Goal: Contribute content: Add original content to the website for others to see

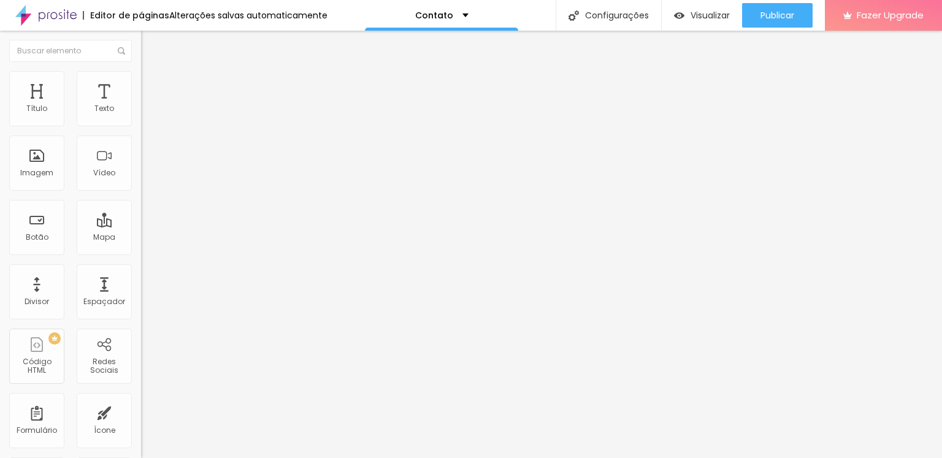
click at [141, 124] on div "Contato" at bounding box center [211, 113] width 141 height 21
click at [141, 124] on img at bounding box center [144, 127] width 7 height 7
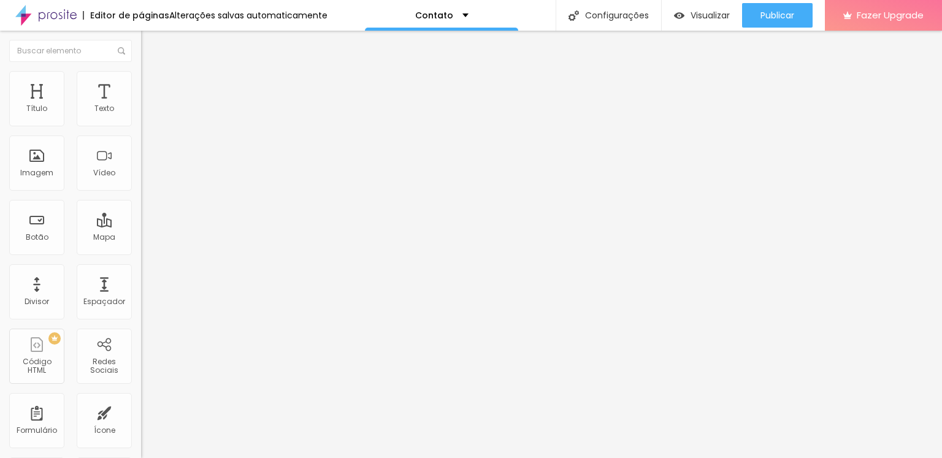
click at [448, 23] on div "Contato" at bounding box center [441, 15] width 153 height 31
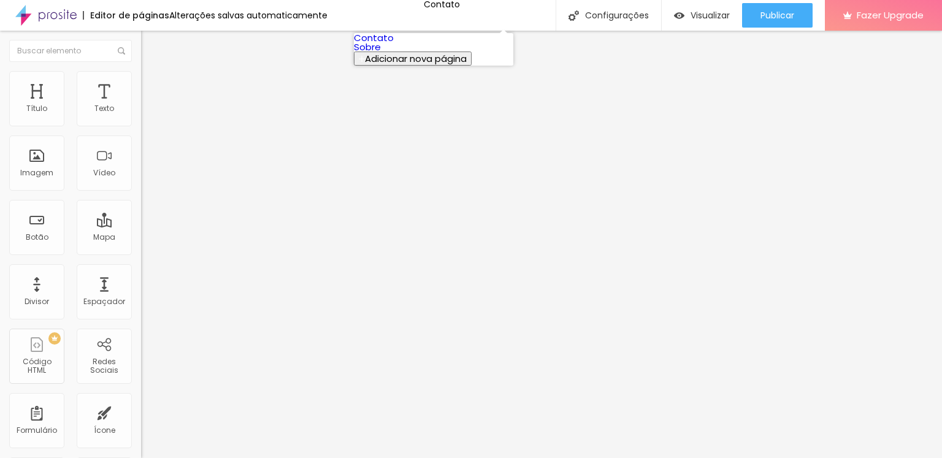
click at [381, 53] on link "Sobre" at bounding box center [367, 46] width 27 height 13
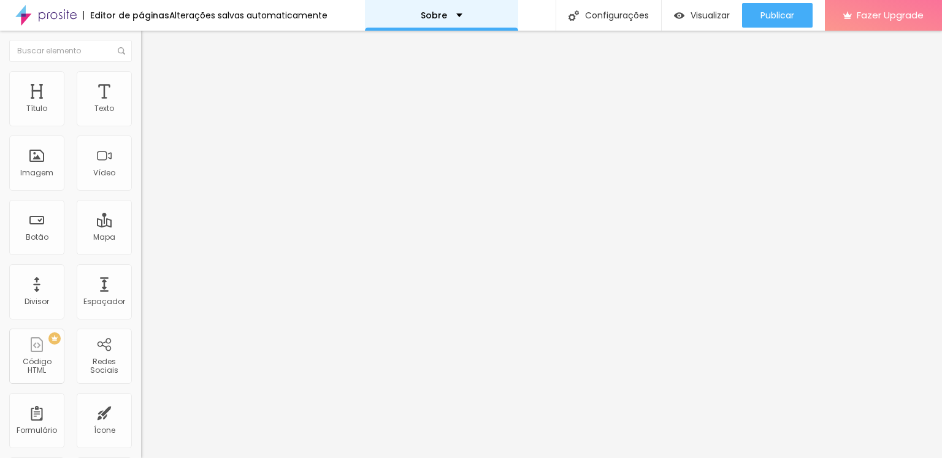
click at [465, 13] on div "Sobre" at bounding box center [441, 15] width 153 height 31
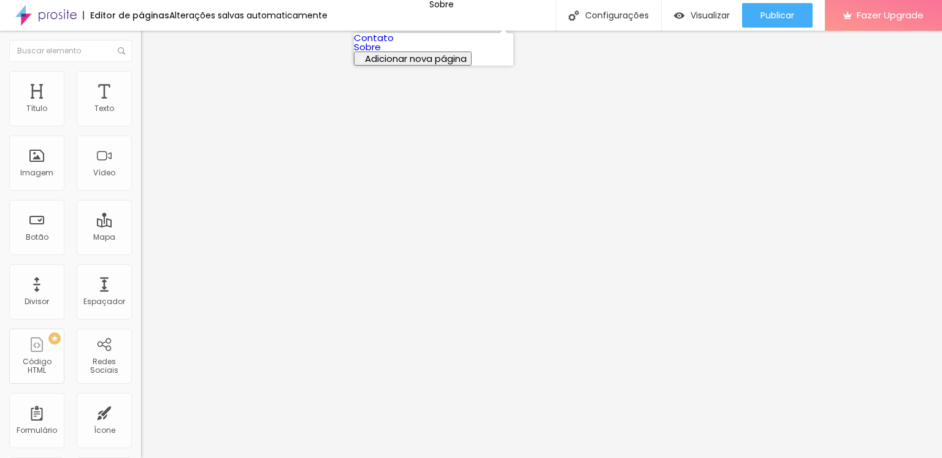
click at [394, 44] on link "Contato" at bounding box center [374, 37] width 40 height 13
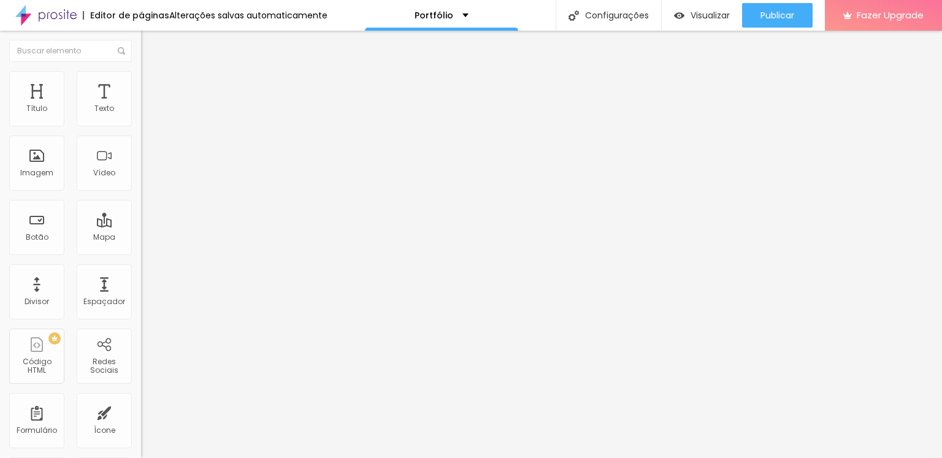
click at [141, 105] on span "Trocar imagem" at bounding box center [174, 100] width 67 height 10
click at [141, 104] on div "Trocar imagem" at bounding box center [211, 100] width 141 height 9
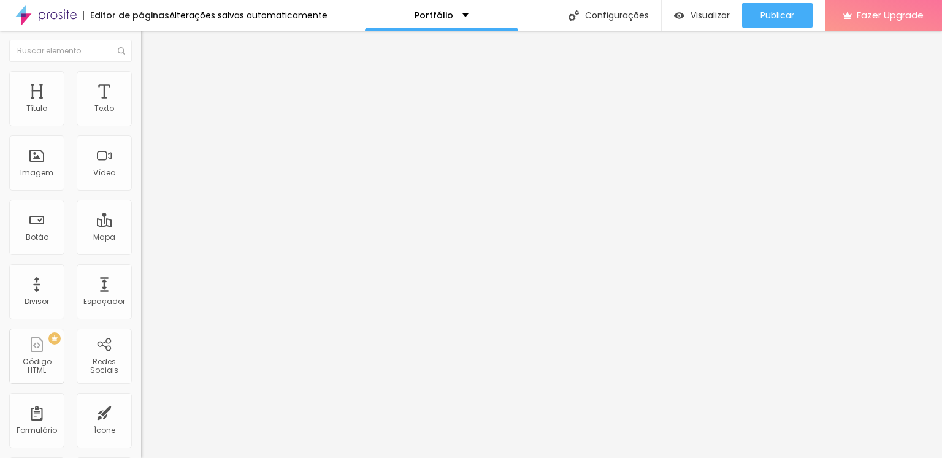
click at [141, 192] on span "1:1 Quadrado" at bounding box center [165, 186] width 48 height 10
click at [141, 207] on span "Padrão" at bounding box center [155, 201] width 28 height 10
click at [141, 199] on span "Cinema" at bounding box center [156, 194] width 31 height 10
click at [141, 105] on span "Trocar imagem" at bounding box center [174, 100] width 67 height 10
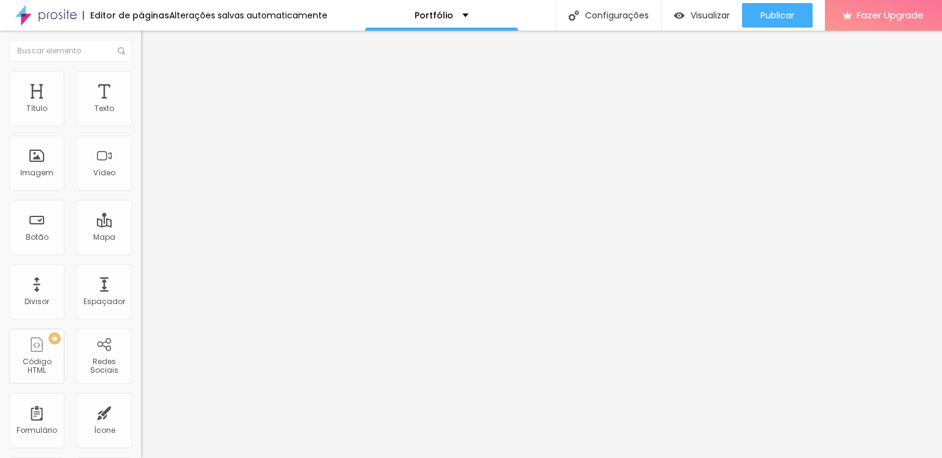
click at [141, 105] on span "Trocar imagem" at bounding box center [174, 100] width 67 height 10
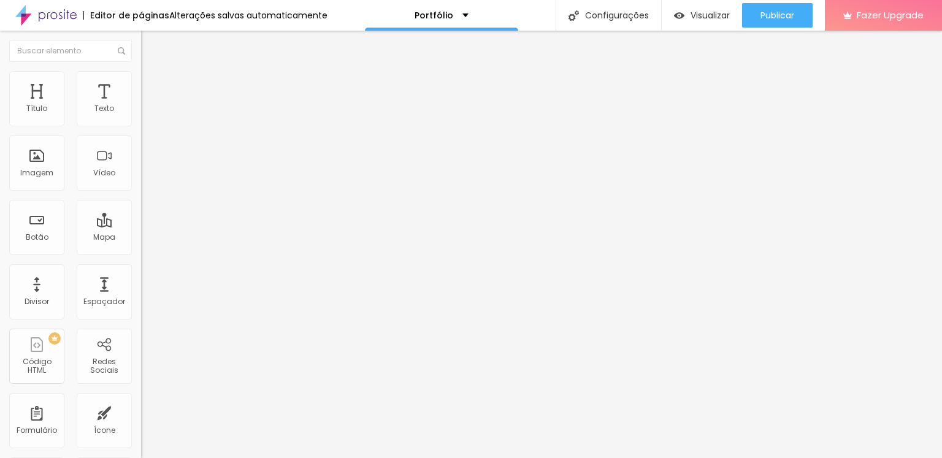
click at [141, 192] on span "4:3 Padrão" at bounding box center [161, 186] width 40 height 10
click at [141, 198] on div "Cinema 16:9" at bounding box center [211, 194] width 141 height 7
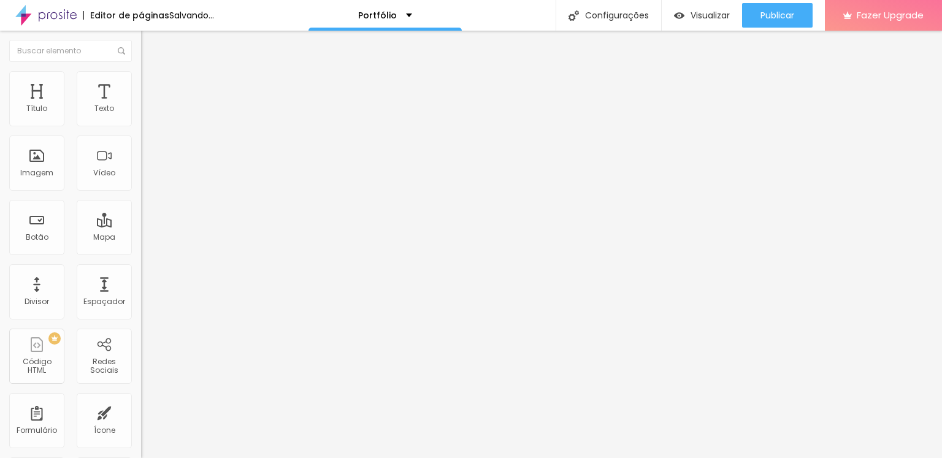
click at [141, 211] on span "Padrão" at bounding box center [155, 206] width 28 height 10
click at [141, 218] on span "Quadrado" at bounding box center [161, 213] width 40 height 10
click at [141, 192] on span "Original" at bounding box center [155, 186] width 29 height 10
click at [151, 226] on span "Original" at bounding box center [165, 220] width 29 height 10
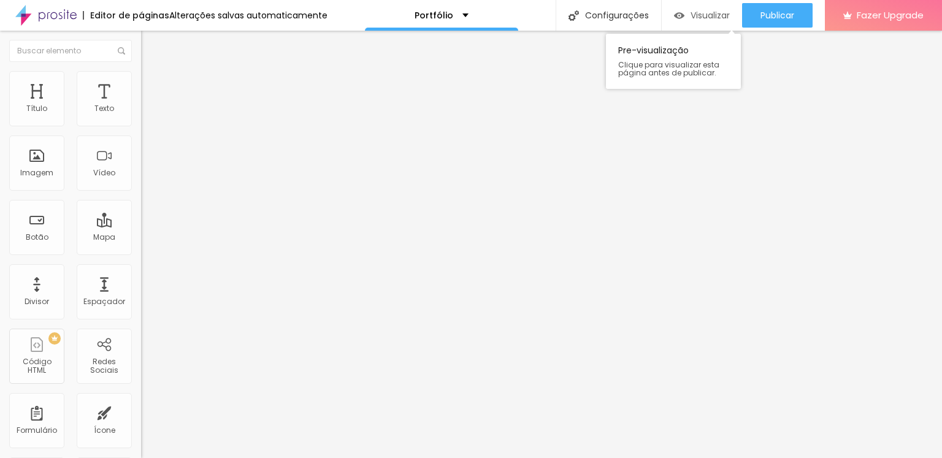
click at [708, 20] on span "Visualizar" at bounding box center [709, 15] width 39 height 10
click at [141, 156] on div at bounding box center [211, 152] width 141 height 10
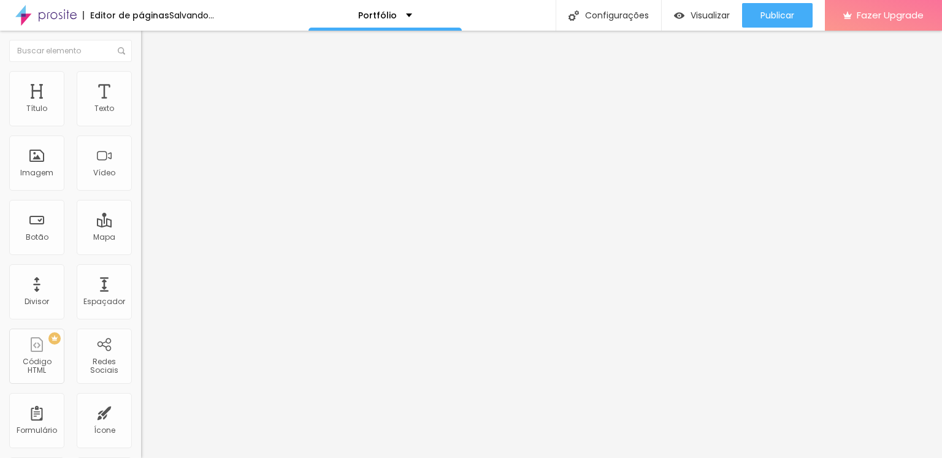
click at [141, 175] on img at bounding box center [145, 170] width 9 height 9
click at [141, 165] on img at bounding box center [145, 160] width 9 height 9
click at [141, 192] on span "1:1 Quadrado" at bounding box center [165, 186] width 48 height 10
click at [141, 205] on div "Padrão 4:3" at bounding box center [211, 201] width 141 height 7
click at [141, 218] on span "Quadrado" at bounding box center [161, 213] width 40 height 10
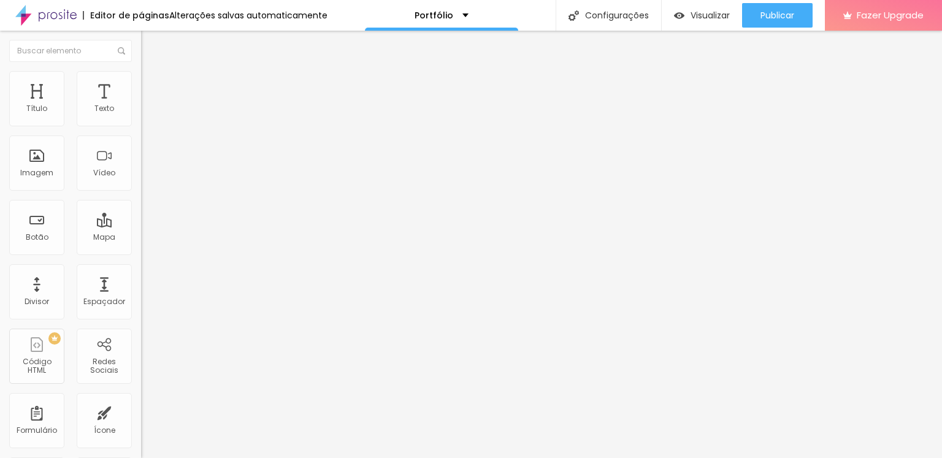
click at [141, 226] on span "Original" at bounding box center [155, 220] width 29 height 10
click at [692, 10] on span "Visualizar" at bounding box center [709, 15] width 39 height 10
click at [141, 111] on div "Tamanho Titulo 1 H1 Titulo 2 H2 Titulo 3 H3 Titulo 4 H4 Titulo 5 H5 Titulo 6 H6" at bounding box center [211, 115] width 141 height 64
click at [705, 10] on span "Visualizar" at bounding box center [709, 15] width 39 height 10
click at [141, 105] on span "Trocar imagem" at bounding box center [174, 100] width 67 height 10
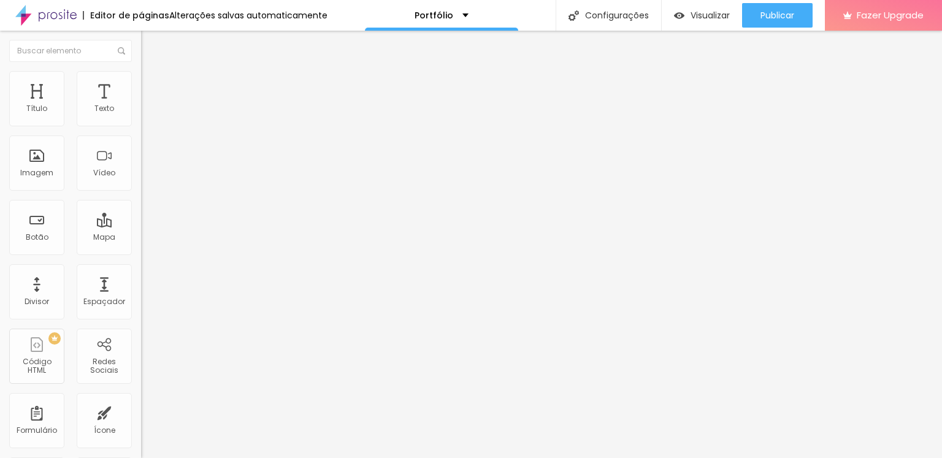
click at [141, 105] on span "Trocar imagem" at bounding box center [174, 100] width 67 height 10
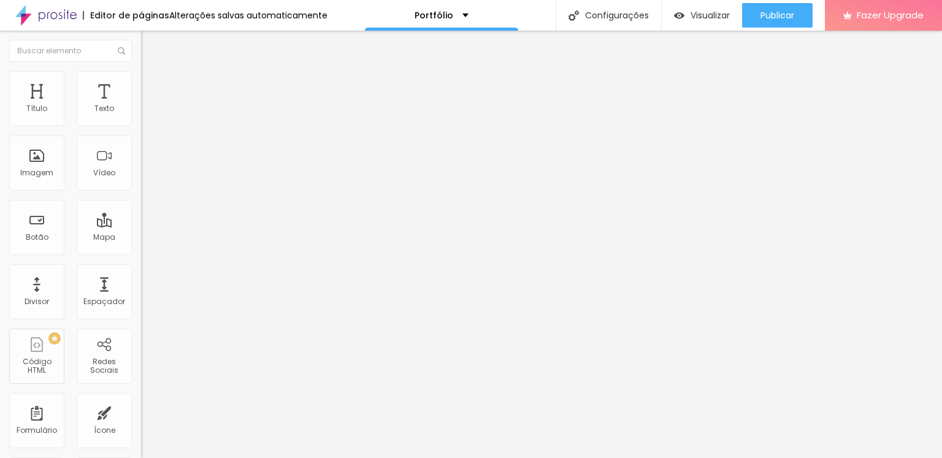
click at [141, 105] on span "Trocar imagem" at bounding box center [174, 100] width 67 height 10
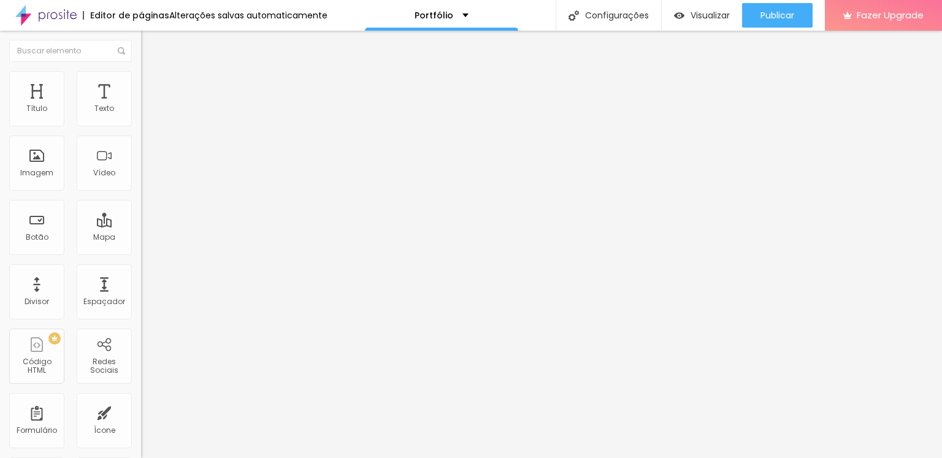
click at [141, 105] on span "Trocar imagem" at bounding box center [174, 100] width 67 height 10
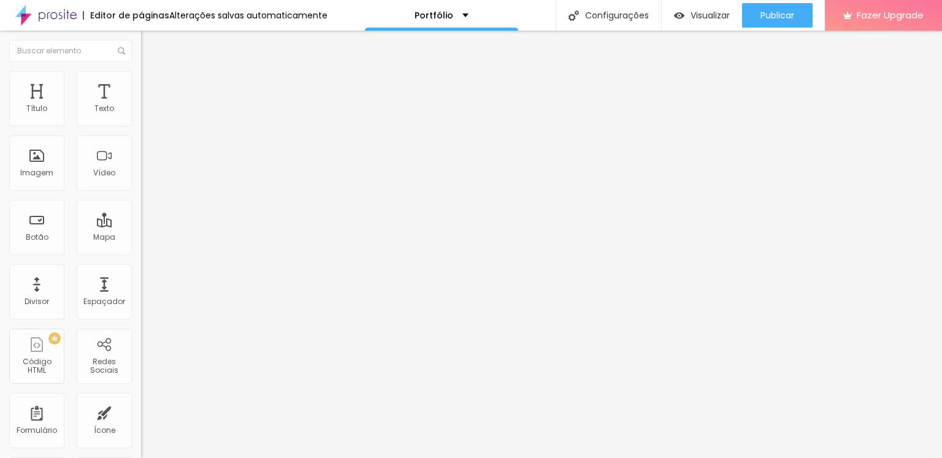
click at [208, 103] on img at bounding box center [211, 99] width 7 height 7
click at [141, 105] on span "Adicionar imagem" at bounding box center [180, 100] width 79 height 10
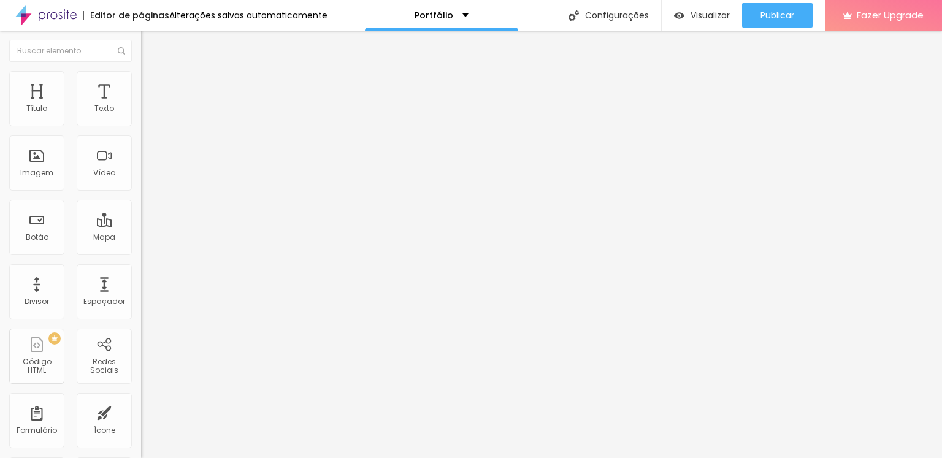
click at [141, 192] on span "1:1 Quadrado" at bounding box center [165, 186] width 48 height 10
click at [141, 226] on span "Original" at bounding box center [155, 220] width 29 height 10
click at [701, 20] on span "Visualizar" at bounding box center [709, 15] width 39 height 10
click at [141, 105] on span "Trocar imagem" at bounding box center [174, 100] width 67 height 10
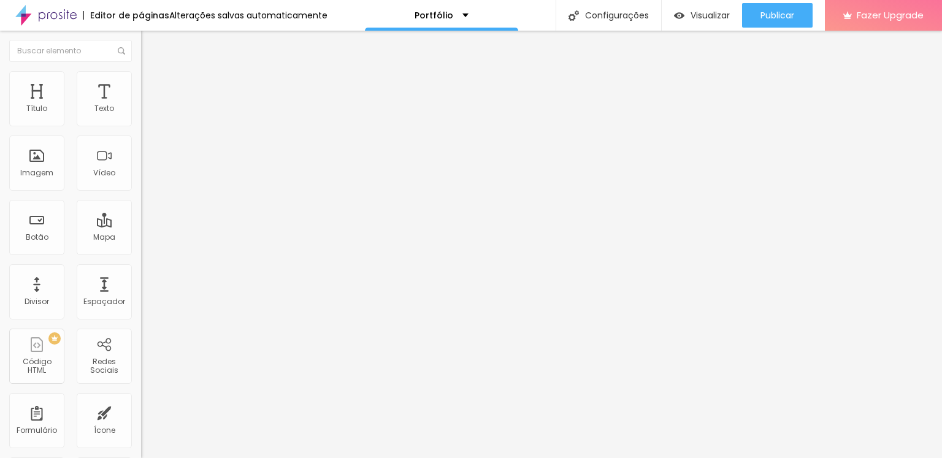
click at [141, 192] on span "Original" at bounding box center [155, 186] width 29 height 10
click at [141, 214] on span "Quadrado" at bounding box center [161, 209] width 40 height 10
click at [141, 207] on span "Padrão" at bounding box center [155, 201] width 28 height 10
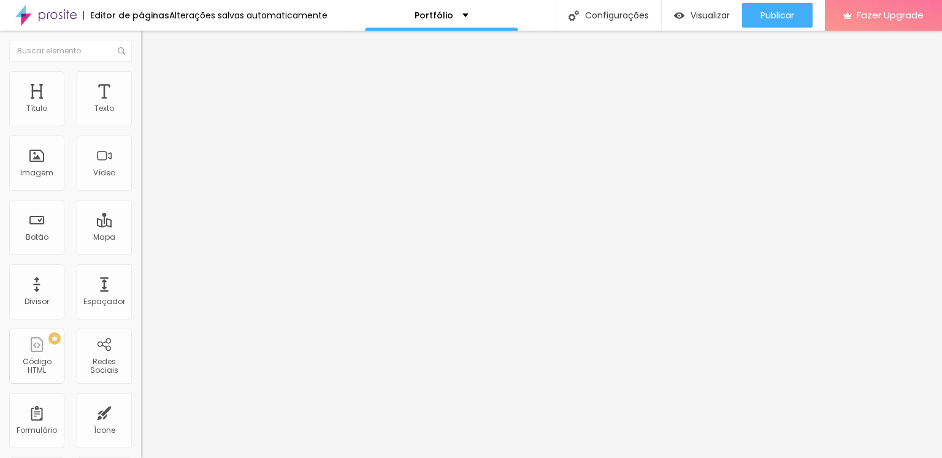
click at [141, 199] on span "Cinema" at bounding box center [156, 194] width 31 height 10
click at [141, 226] on span "Original" at bounding box center [155, 220] width 29 height 10
click at [695, 16] on span "Visualizar" at bounding box center [709, 15] width 39 height 10
click at [708, 16] on span "Visualizar" at bounding box center [709, 15] width 39 height 10
click at [141, 80] on li "Estilo" at bounding box center [211, 77] width 141 height 12
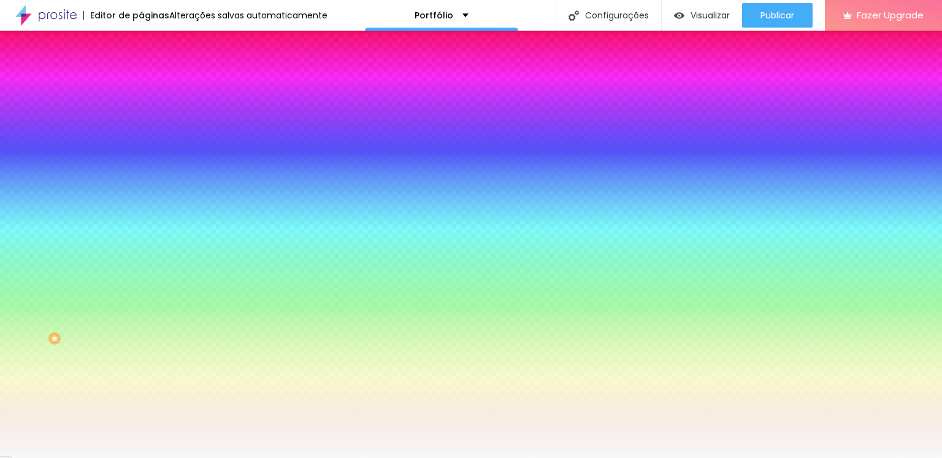
click at [141, 153] on div "Cor de fundo" at bounding box center [211, 148] width 141 height 7
click at [141, 167] on div at bounding box center [211, 167] width 141 height 0
click at [141, 179] on input "#F8F8F8" at bounding box center [214, 173] width 147 height 12
click at [141, 153] on div "Cor de fundo" at bounding box center [211, 148] width 141 height 7
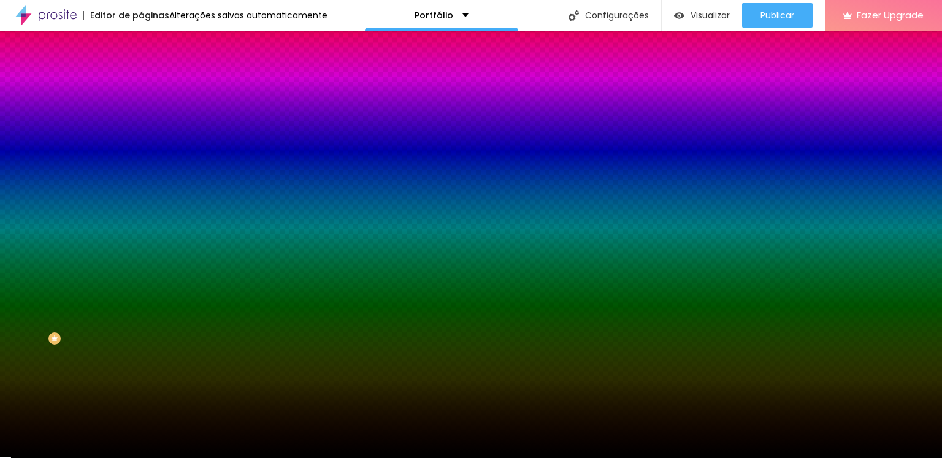
click at [141, 370] on div "Editar Seção Conteúdo Estilo Avançado Imagem de fundo Adicionar imagem Efeito d…" at bounding box center [211, 244] width 141 height 427
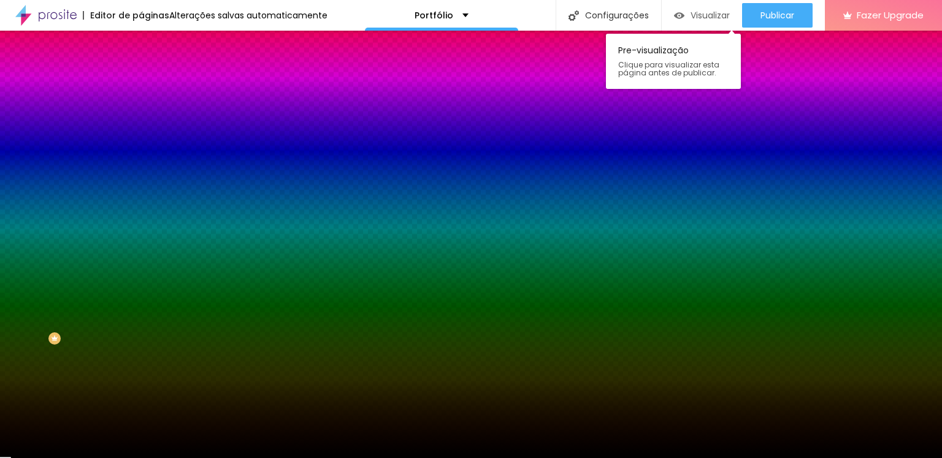
click at [699, 21] on div "Visualizar" at bounding box center [702, 15] width 56 height 25
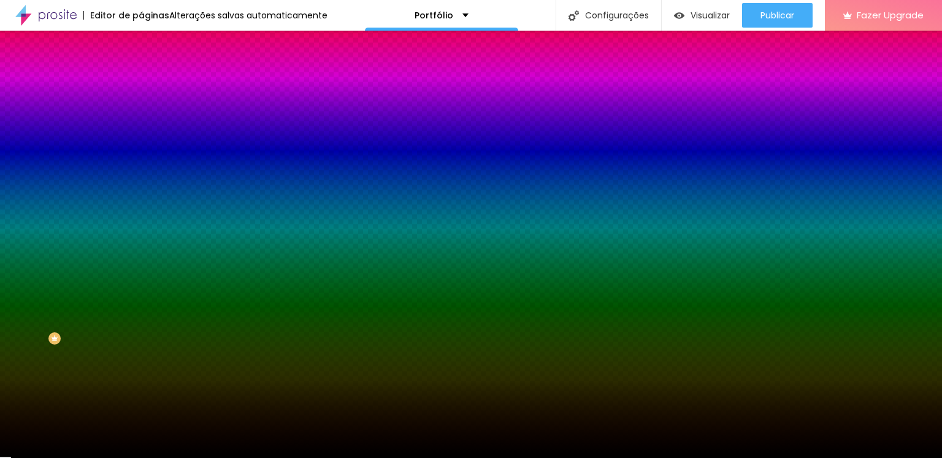
click at [141, 153] on div "Cor de fundo" at bounding box center [211, 148] width 141 height 7
click at [141, 167] on div at bounding box center [211, 167] width 141 height 0
click at [141, 353] on div "Editar Seção Conteúdo Estilo Avançado Imagem de fundo Adicionar imagem Efeito d…" at bounding box center [211, 244] width 141 height 427
click at [141, 128] on span "Nenhum" at bounding box center [157, 122] width 32 height 10
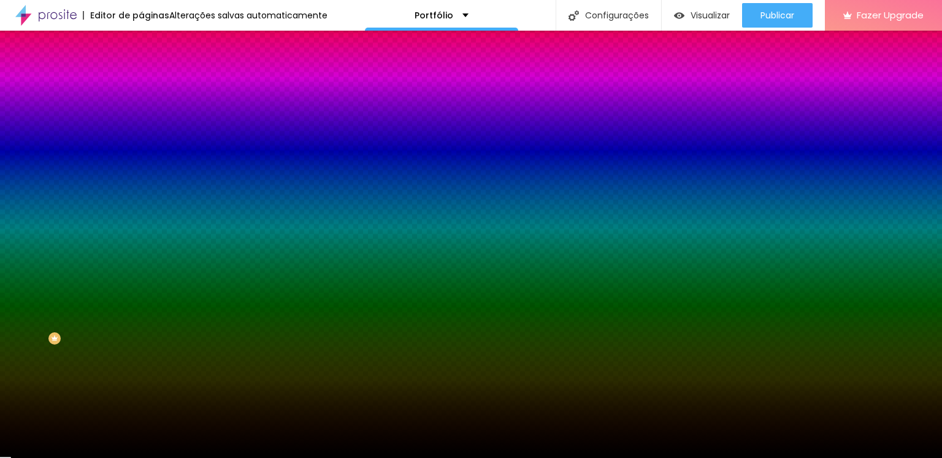
click at [141, 128] on span "Nenhum" at bounding box center [157, 122] width 32 height 10
click at [141, 167] on div at bounding box center [211, 167] width 141 height 0
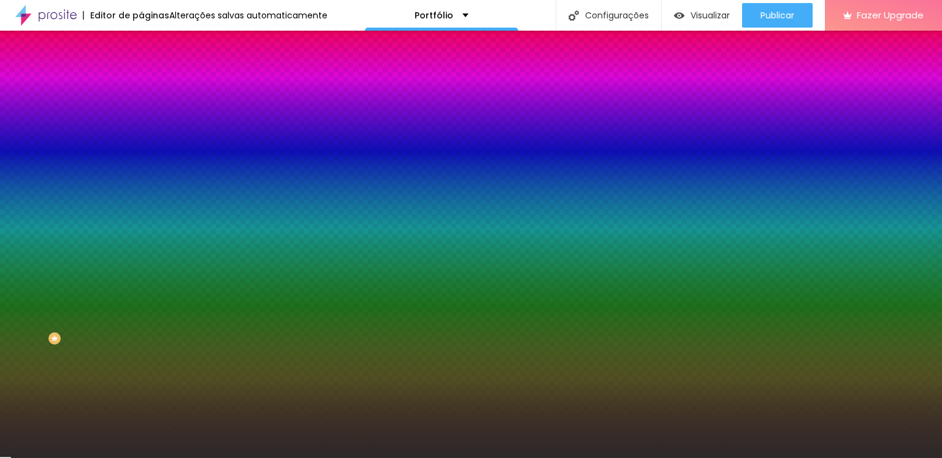
type input "#000000"
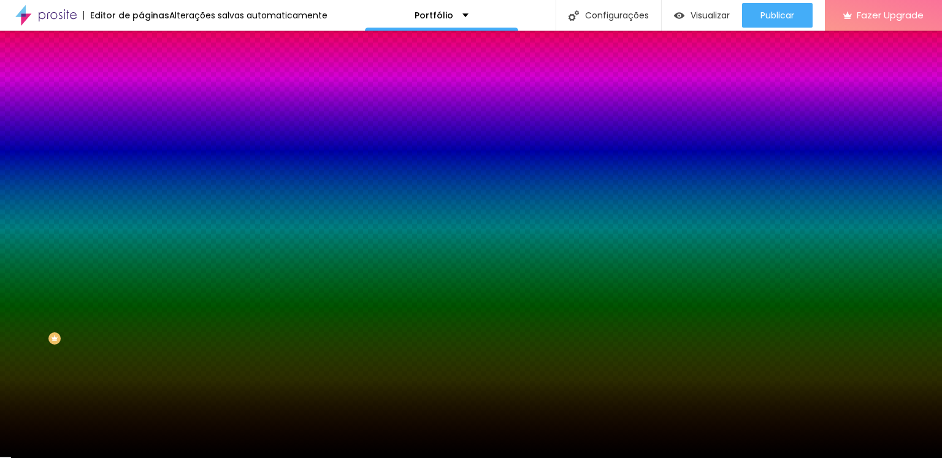
drag, startPoint x: 40, startPoint y: 273, endPoint x: 5, endPoint y: 351, distance: 85.6
click at [141, 351] on div "Editar Seção Conteúdo Estilo Avançado Imagem de fundo Adicionar imagem Efeito d…" at bounding box center [211, 244] width 141 height 427
click at [141, 369] on div "Editar Seção Conteúdo Estilo Avançado Imagem de fundo Adicionar imagem Efeito d…" at bounding box center [211, 244] width 141 height 427
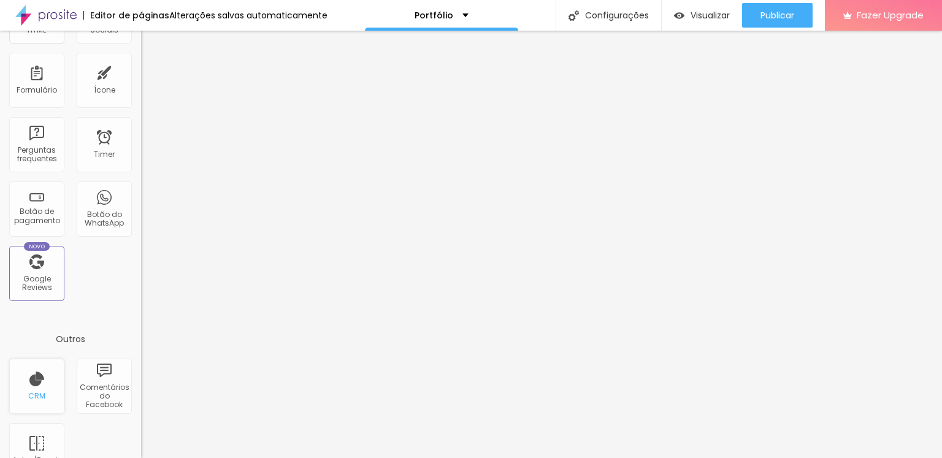
scroll to position [368, 0]
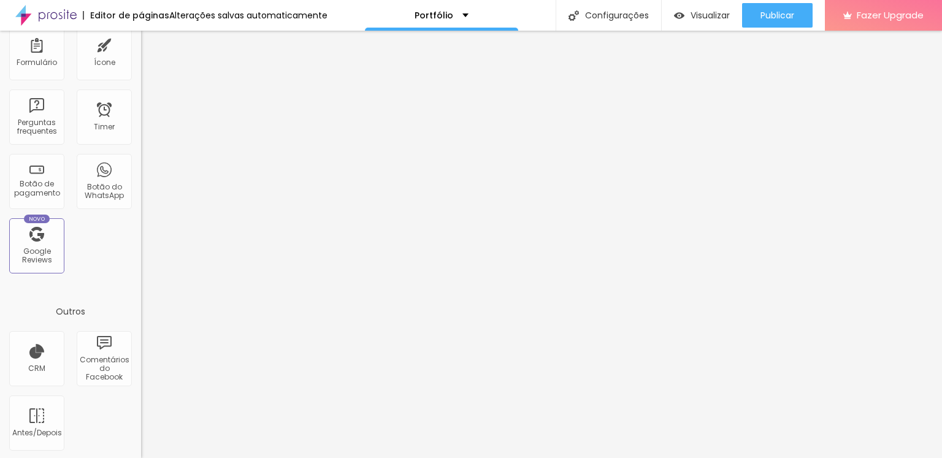
click at [465, 12] on div "Portfólio" at bounding box center [441, 15] width 153 height 31
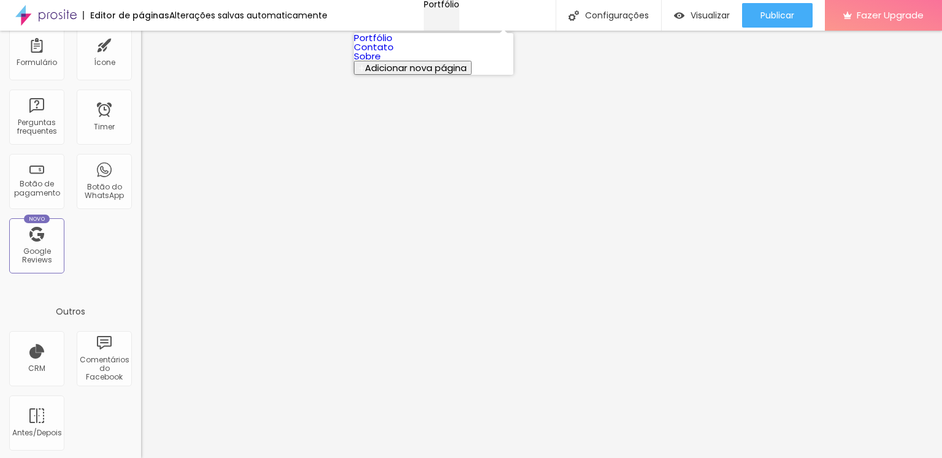
click at [459, 9] on div "Portfólio" at bounding box center [442, 4] width 36 height 9
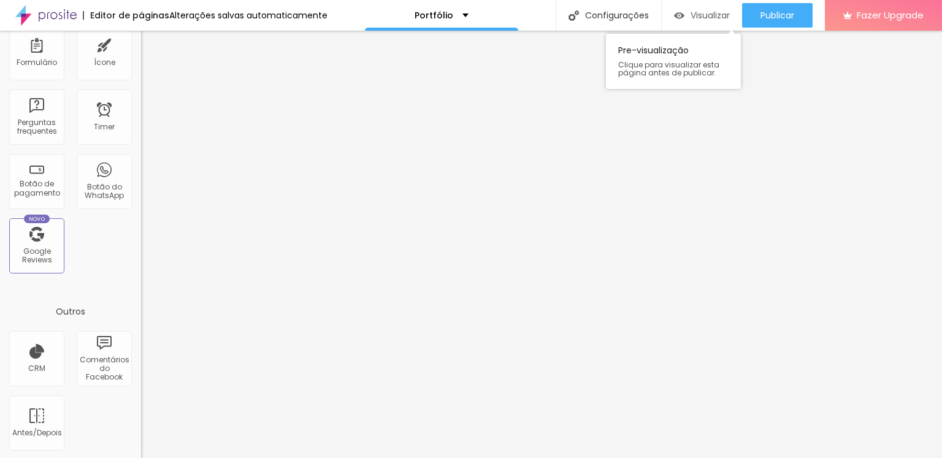
click at [689, 3] on div "Visualizar" at bounding box center [702, 15] width 56 height 25
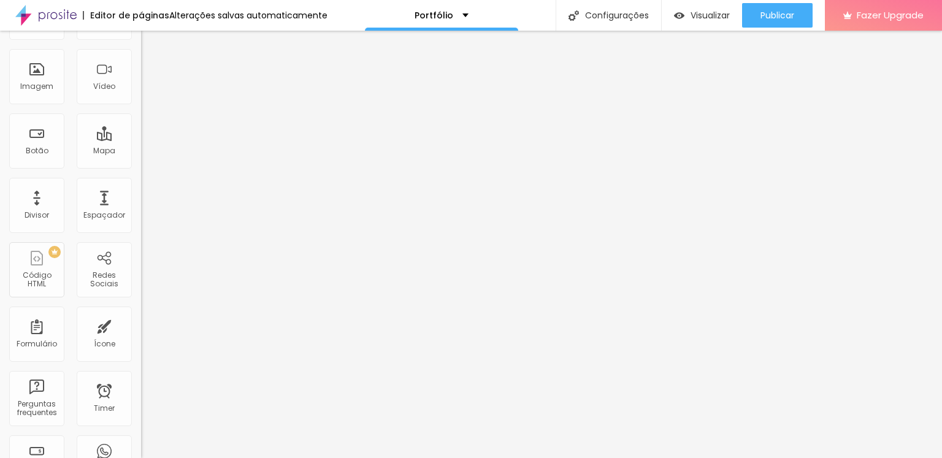
scroll to position [0, 0]
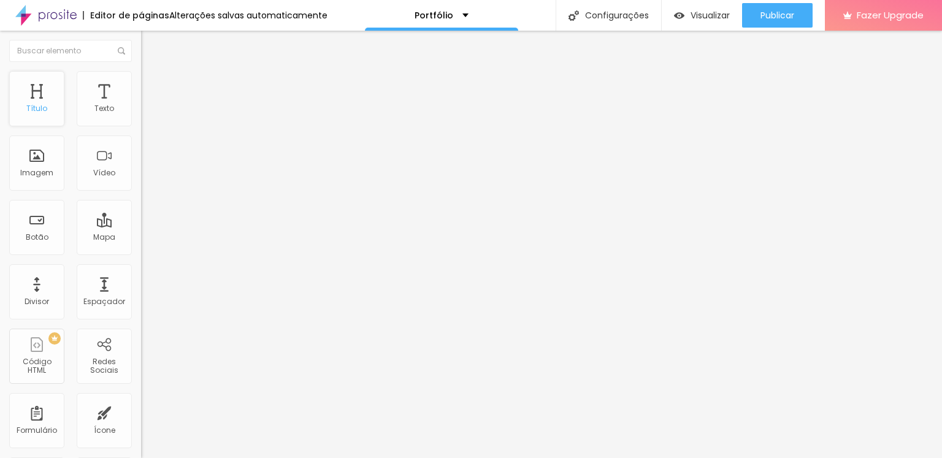
click at [45, 104] on div "Título" at bounding box center [36, 108] width 21 height 9
click at [74, 55] on input "text" at bounding box center [70, 51] width 123 height 22
click at [90, 91] on div "Texto" at bounding box center [104, 98] width 55 height 55
click at [97, 101] on div "Texto" at bounding box center [104, 98] width 55 height 55
click at [110, 107] on div "Texto" at bounding box center [104, 98] width 55 height 55
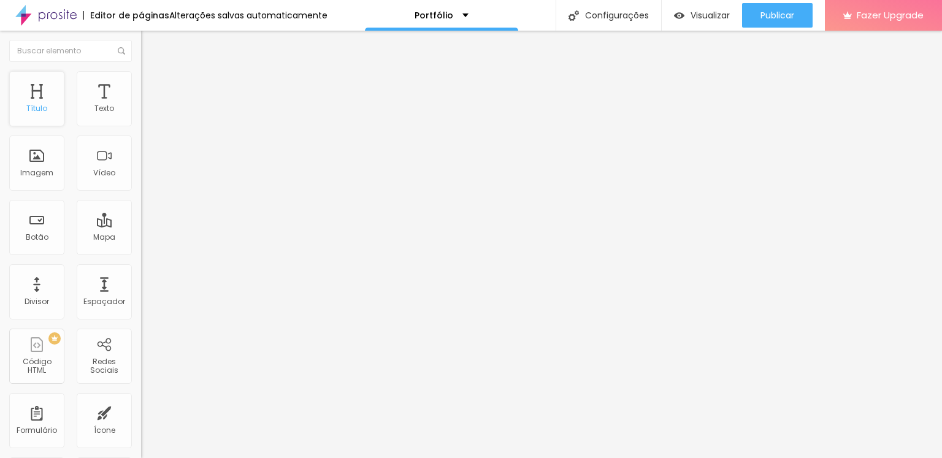
click at [43, 99] on div "Título" at bounding box center [36, 98] width 55 height 55
click at [141, 76] on li "Estilo" at bounding box center [211, 77] width 141 height 12
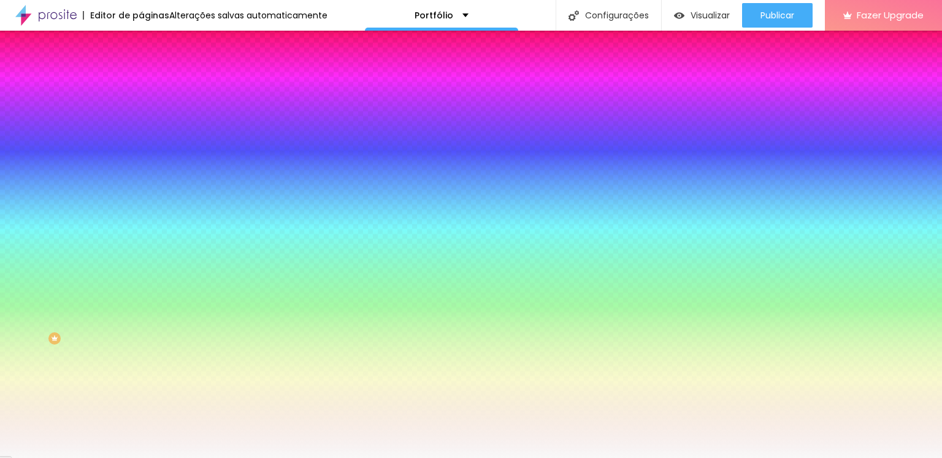
click at [141, 167] on div at bounding box center [211, 167] width 141 height 0
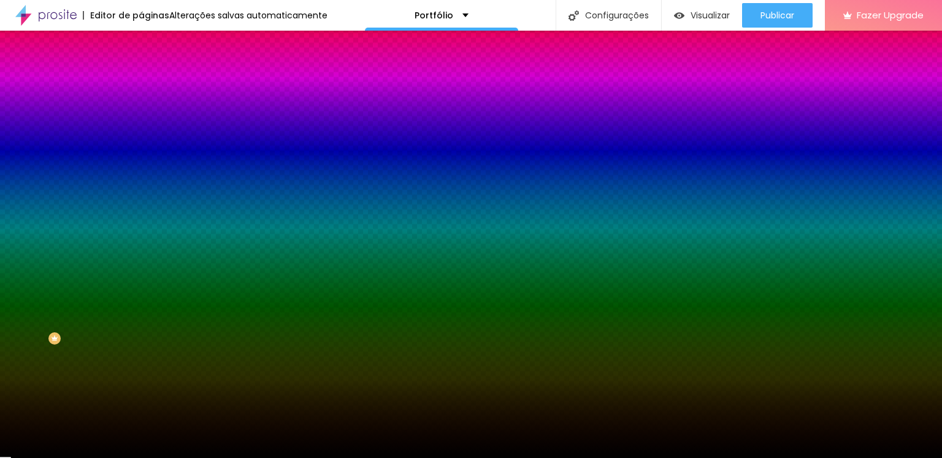
type input "#000000"
drag, startPoint x: 82, startPoint y: 249, endPoint x: 0, endPoint y: 366, distance: 143.1
click at [141, 366] on div "Editar Seção Conteúdo Estilo Avançado Imagem de fundo Adicionar imagem Efeito d…" at bounding box center [211, 244] width 141 height 427
click at [141, 167] on div at bounding box center [211, 167] width 141 height 0
drag, startPoint x: 122, startPoint y: 249, endPoint x: 118, endPoint y: 360, distance: 111.1
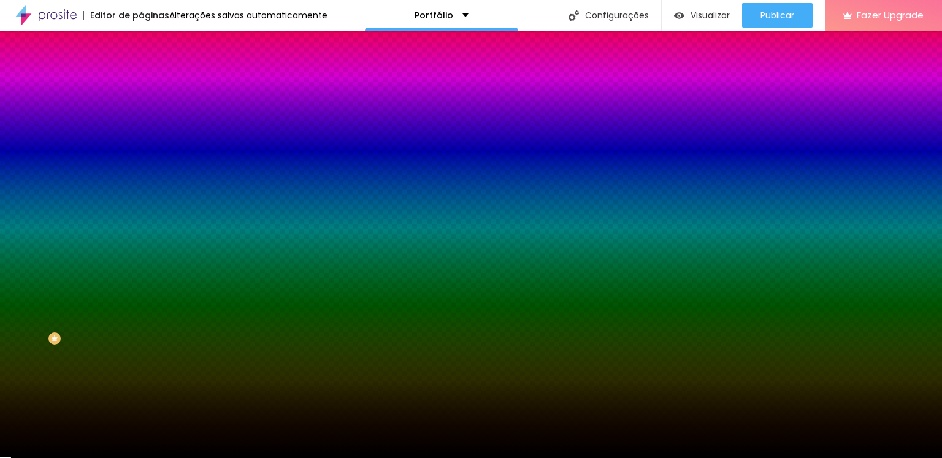
click at [141, 360] on div "Editar Seção Conteúdo Estilo Avançado Imagem de fundo Adicionar imagem Efeito d…" at bounding box center [211, 244] width 141 height 427
click at [149, 204] on icon "button" at bounding box center [151, 200] width 5 height 9
click at [141, 186] on div "Efeitos de fundo" at bounding box center [211, 182] width 141 height 7
click at [141, 364] on div "Editar Seção Conteúdo Estilo Avançado Imagem de fundo Adicionar imagem Efeito d…" at bounding box center [211, 244] width 141 height 427
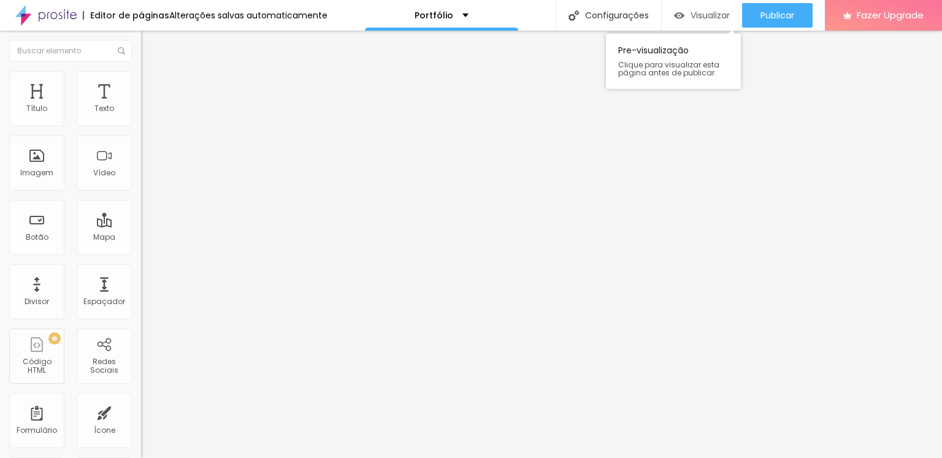
click at [700, 13] on span "Visualizar" at bounding box center [709, 15] width 39 height 10
click at [141, 72] on img at bounding box center [146, 76] width 11 height 11
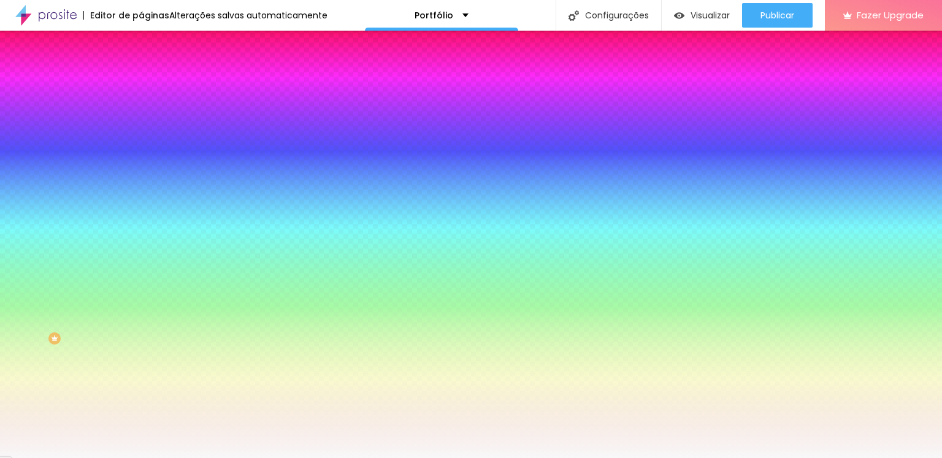
click at [141, 167] on div at bounding box center [211, 167] width 141 height 0
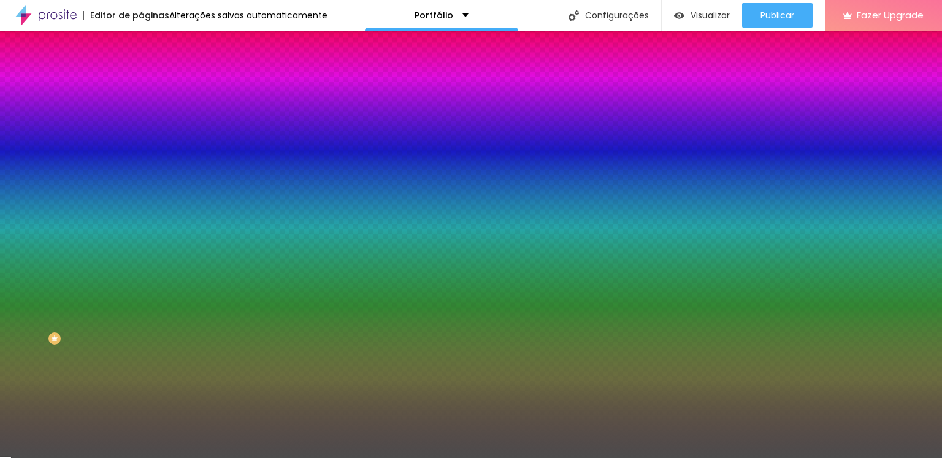
type input "#000000"
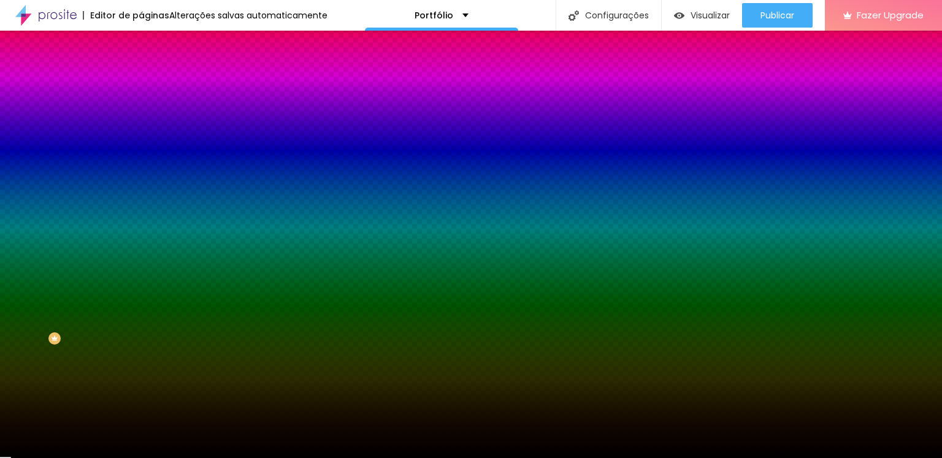
drag, startPoint x: 78, startPoint y: 250, endPoint x: 0, endPoint y: 364, distance: 138.4
click at [141, 364] on div "Editar Seção Conteúdo Estilo Avançado Imagem de fundo Adicionar imagem Efeito d…" at bounding box center [211, 244] width 141 height 427
click at [141, 376] on div "Editar Seção Conteúdo Estilo Avançado Imagem de fundo Adicionar imagem Efeito d…" at bounding box center [211, 244] width 141 height 427
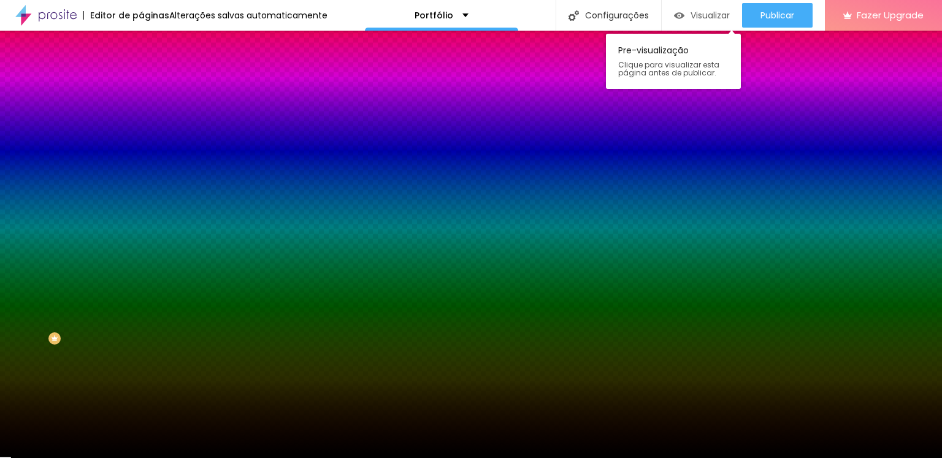
click at [690, 10] on span "Visualizar" at bounding box center [709, 15] width 39 height 10
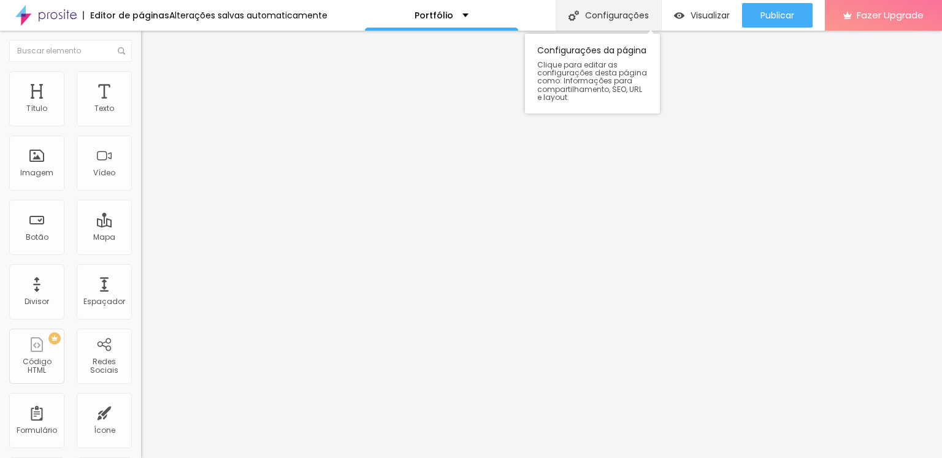
click at [603, 13] on div "Configurações" at bounding box center [608, 15] width 105 height 31
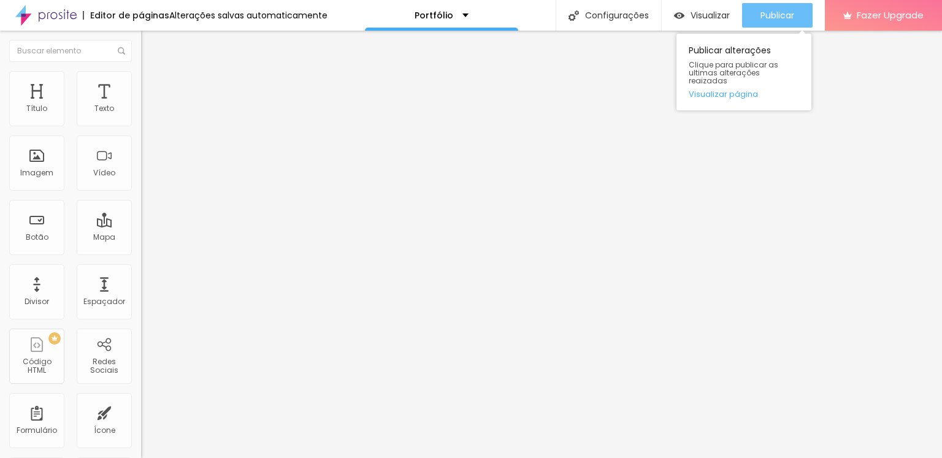
click at [771, 12] on span "Publicar" at bounding box center [777, 15] width 34 height 10
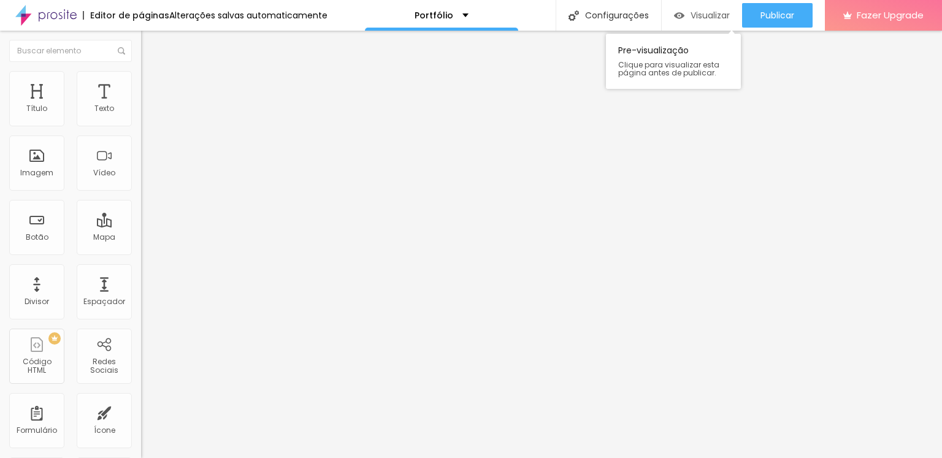
click at [690, 18] on span "Visualizar" at bounding box center [709, 15] width 39 height 10
click at [141, 192] on span "1:1 Quadrado" at bounding box center [165, 186] width 48 height 10
click at [141, 226] on span "Original" at bounding box center [155, 220] width 29 height 10
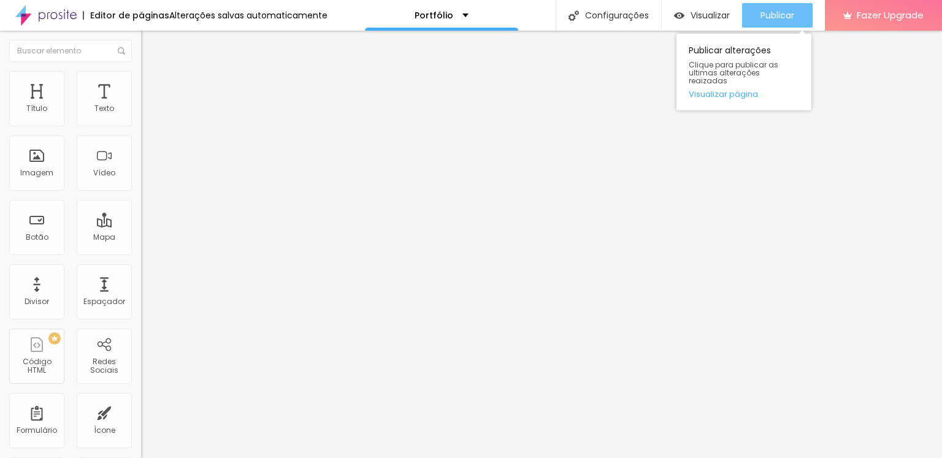
click at [770, 12] on span "Publicar" at bounding box center [777, 15] width 34 height 10
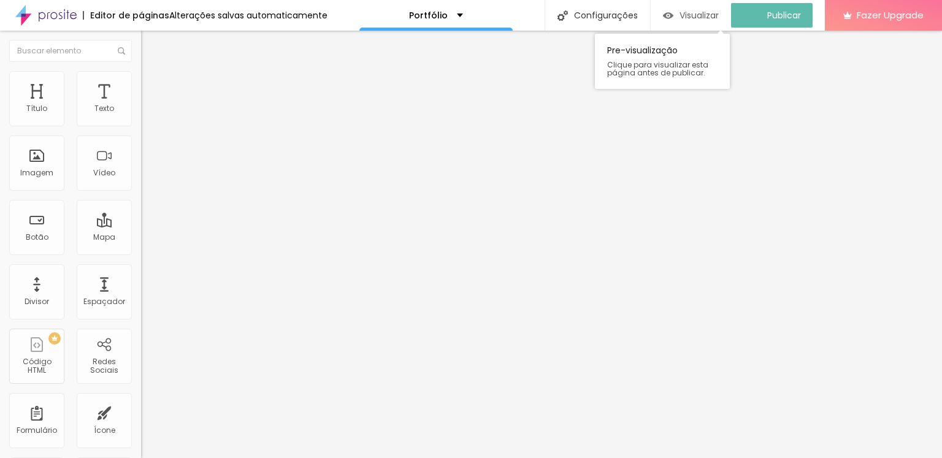
click at [705, 6] on div "Visualizar" at bounding box center [691, 15] width 56 height 25
click at [698, 13] on span "Visualizar" at bounding box center [709, 15] width 39 height 10
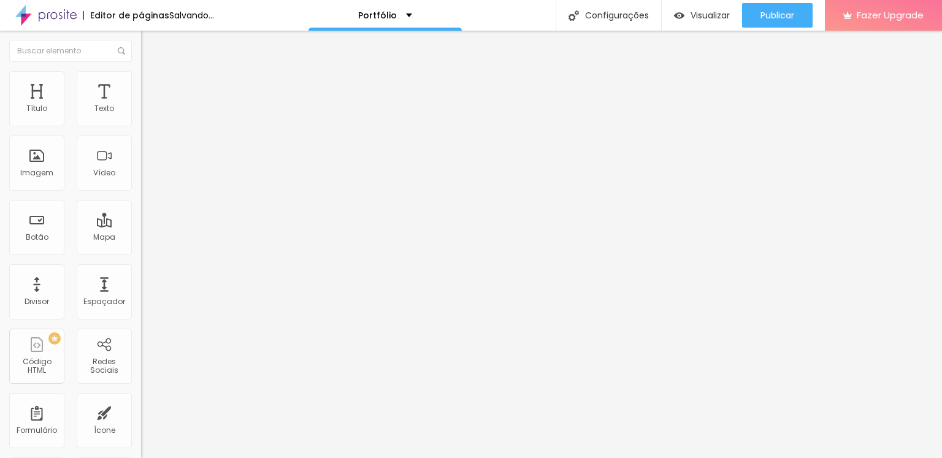
click at [141, 192] on span "16:9 Cinema" at bounding box center [164, 186] width 47 height 10
click at [141, 218] on span "Quadrado" at bounding box center [161, 213] width 40 height 10
click at [141, 207] on span "Padrão" at bounding box center [155, 201] width 28 height 10
click at [141, 199] on span "Cinema" at bounding box center [156, 194] width 31 height 10
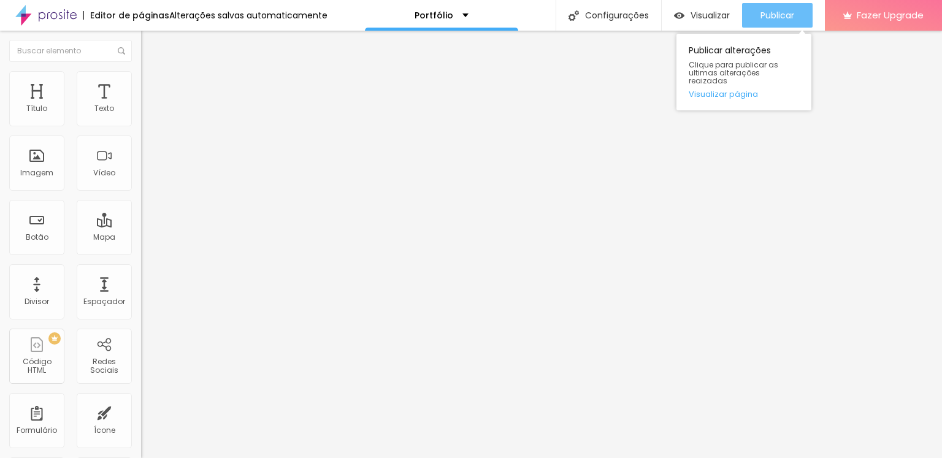
click at [773, 18] on span "Publicar" at bounding box center [777, 15] width 34 height 10
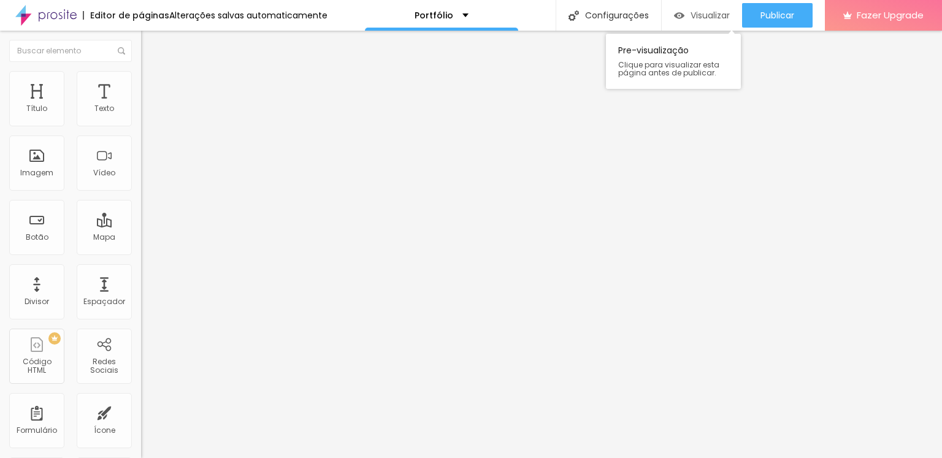
click at [686, 7] on div "Visualizar" at bounding box center [702, 15] width 56 height 25
